Goal: Task Accomplishment & Management: Use online tool/utility

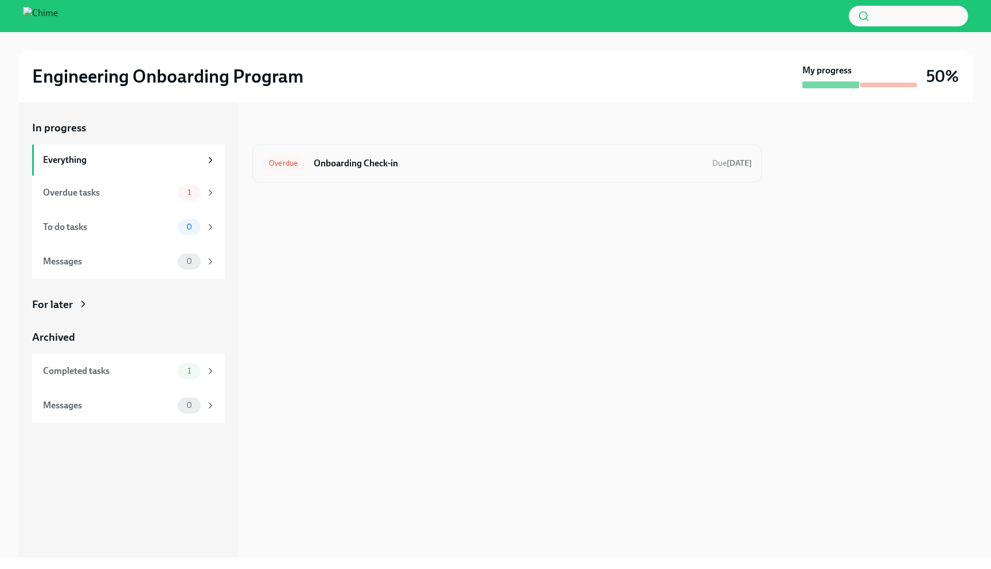
click at [388, 167] on h6 "Onboarding Check-in" at bounding box center [508, 163] width 389 height 13
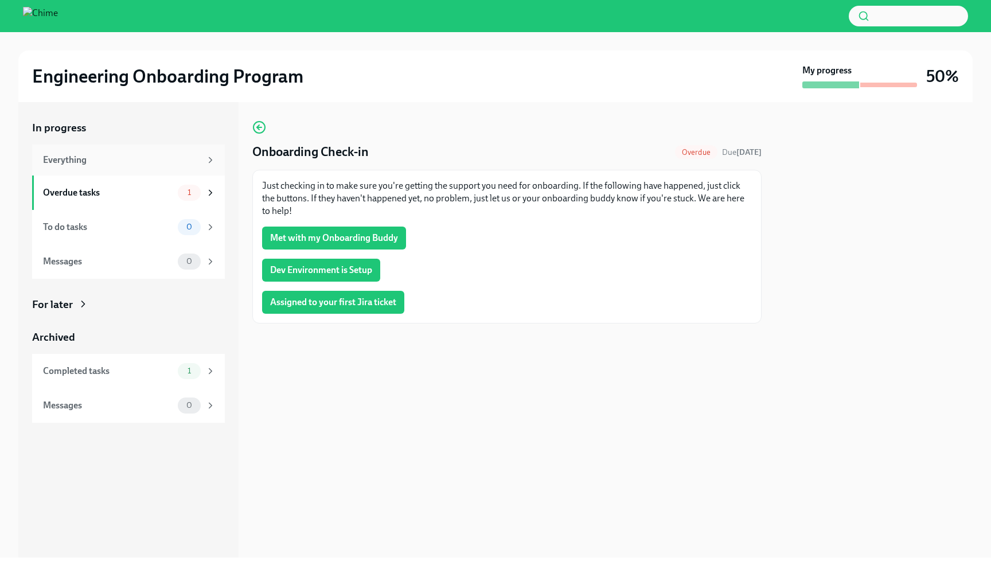
click at [153, 169] on div "Everything" at bounding box center [128, 159] width 193 height 31
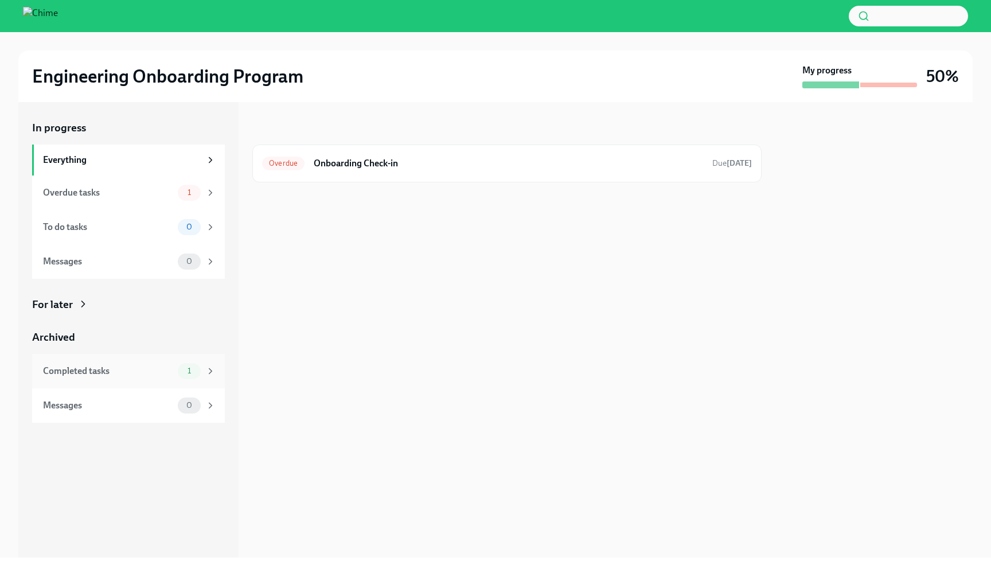
click at [115, 368] on div "Completed tasks" at bounding box center [108, 371] width 130 height 13
click at [381, 175] on div "Done Engineering Onboarding Session Recordings Completed [DATE]" at bounding box center [506, 163] width 509 height 38
click at [380, 163] on h6 "Engineering Onboarding Session Recordings" at bounding box center [491, 163] width 376 height 13
